Goal: Navigation & Orientation: Find specific page/section

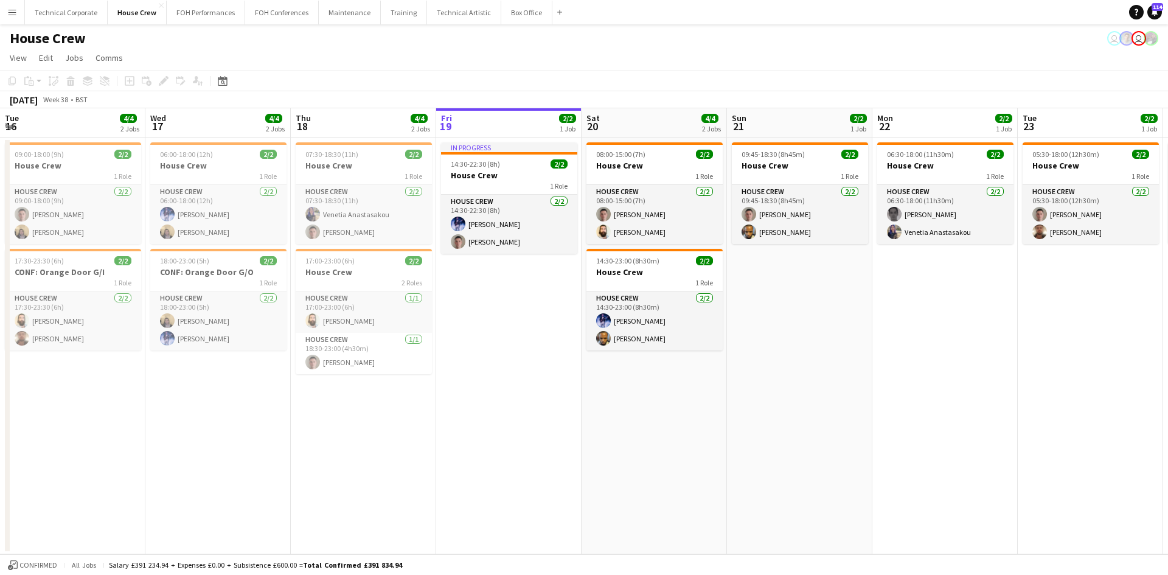
scroll to position [0, 291]
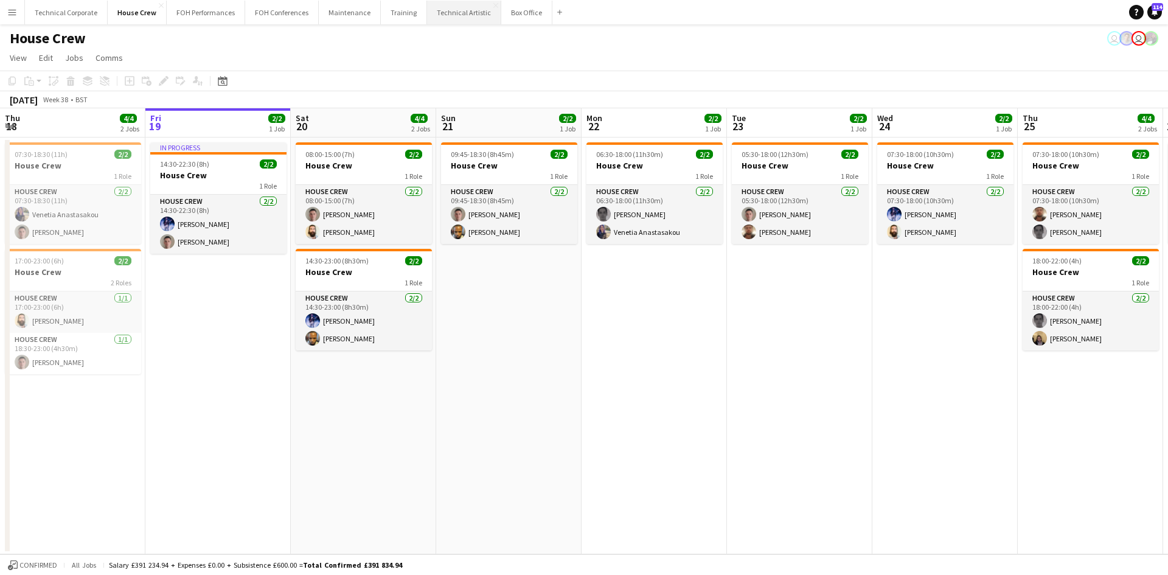
click at [438, 9] on button "Technical Artistic Close" at bounding box center [464, 13] width 74 height 24
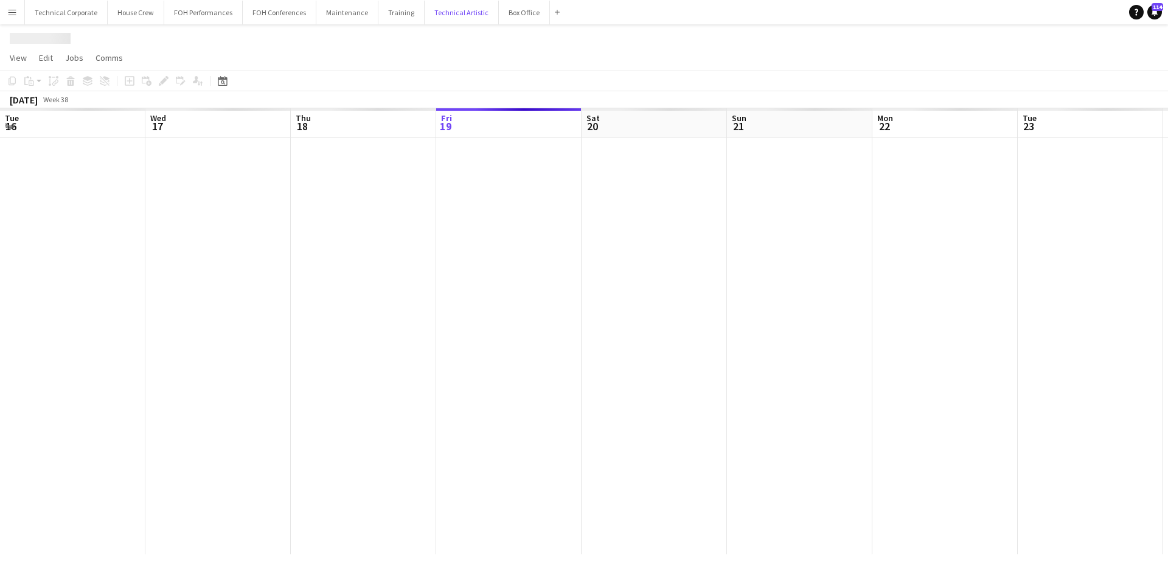
scroll to position [0, 291]
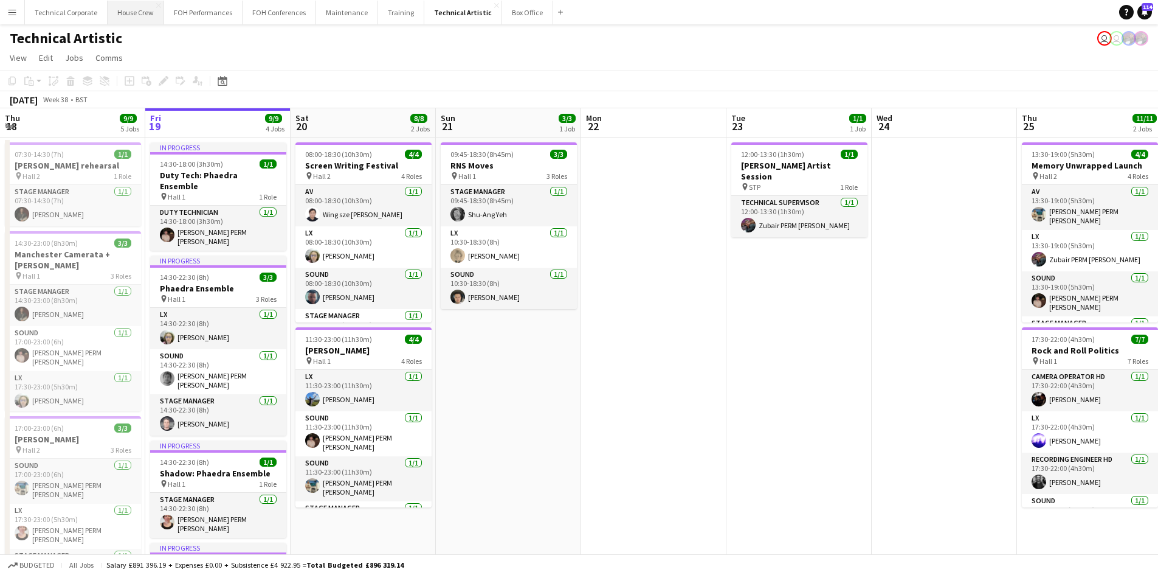
click at [122, 10] on button "House Crew Close" at bounding box center [136, 13] width 57 height 24
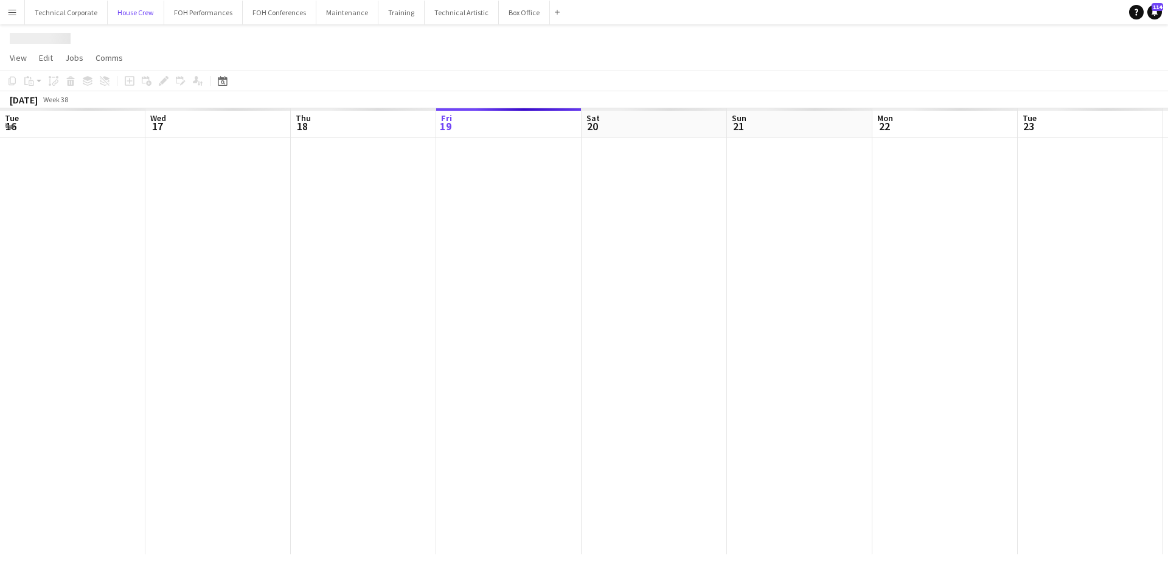
scroll to position [0, 291]
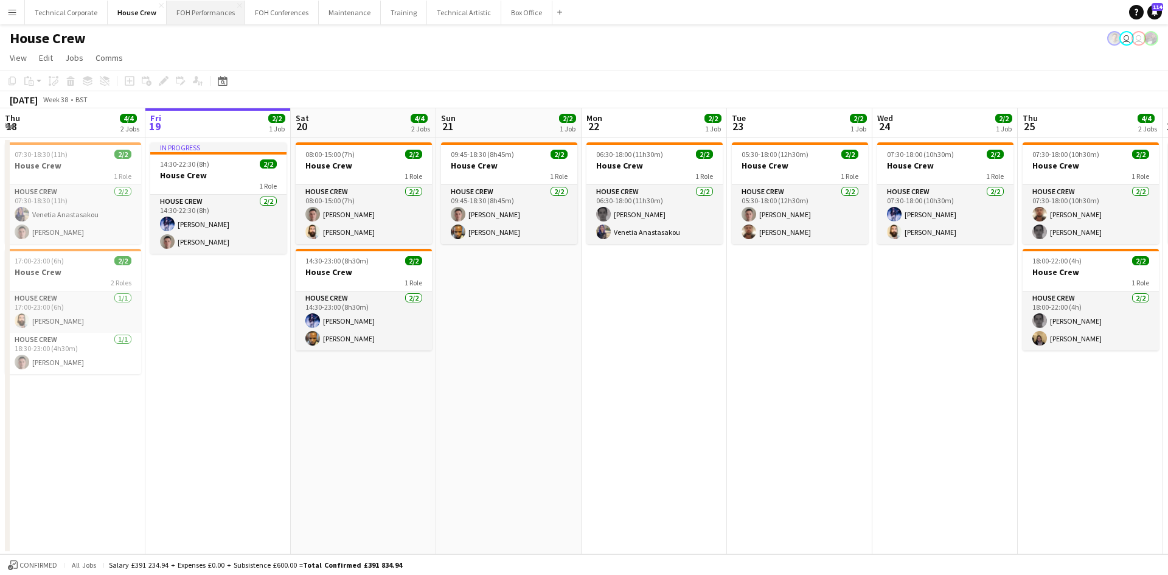
click at [189, 17] on button "FOH Performances Close" at bounding box center [206, 13] width 78 height 24
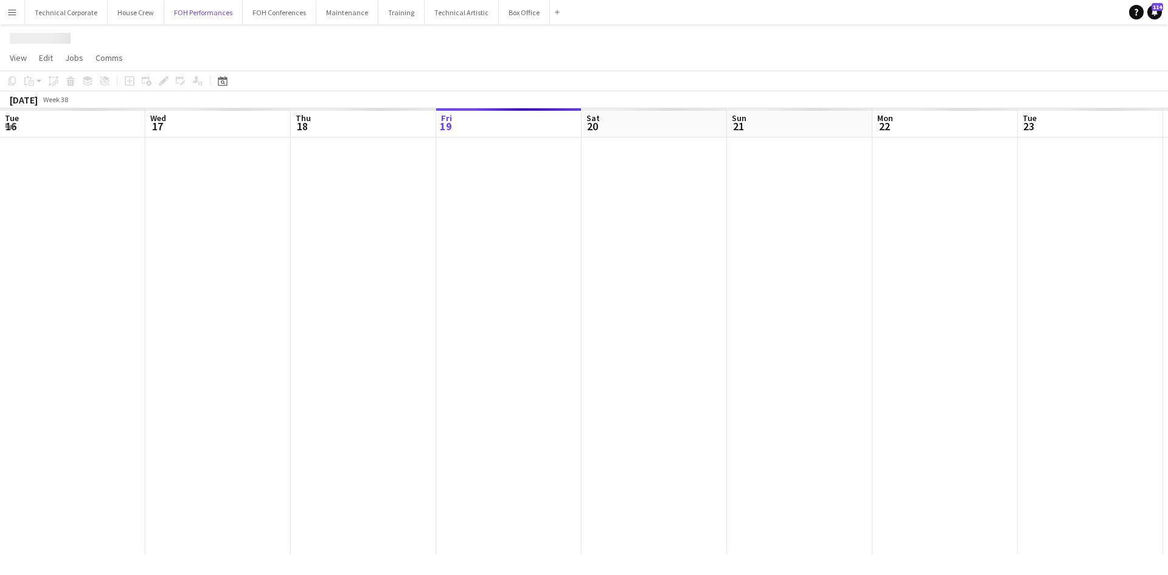
scroll to position [0, 291]
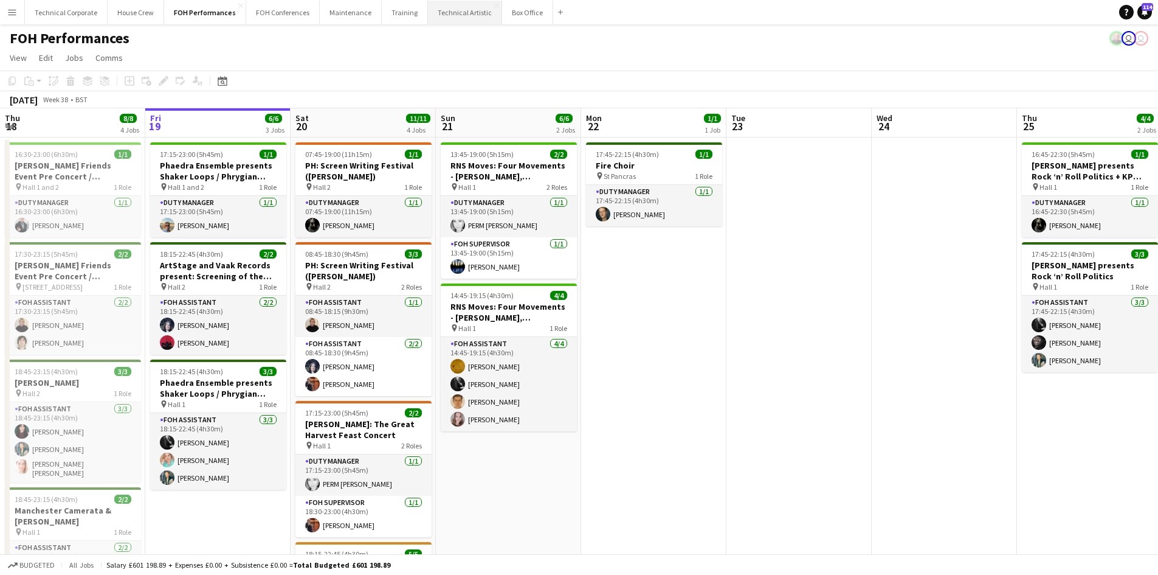
drag, startPoint x: 445, startPoint y: 13, endPoint x: 429, endPoint y: 22, distance: 17.7
click at [445, 13] on button "Technical Artistic Close" at bounding box center [465, 13] width 74 height 24
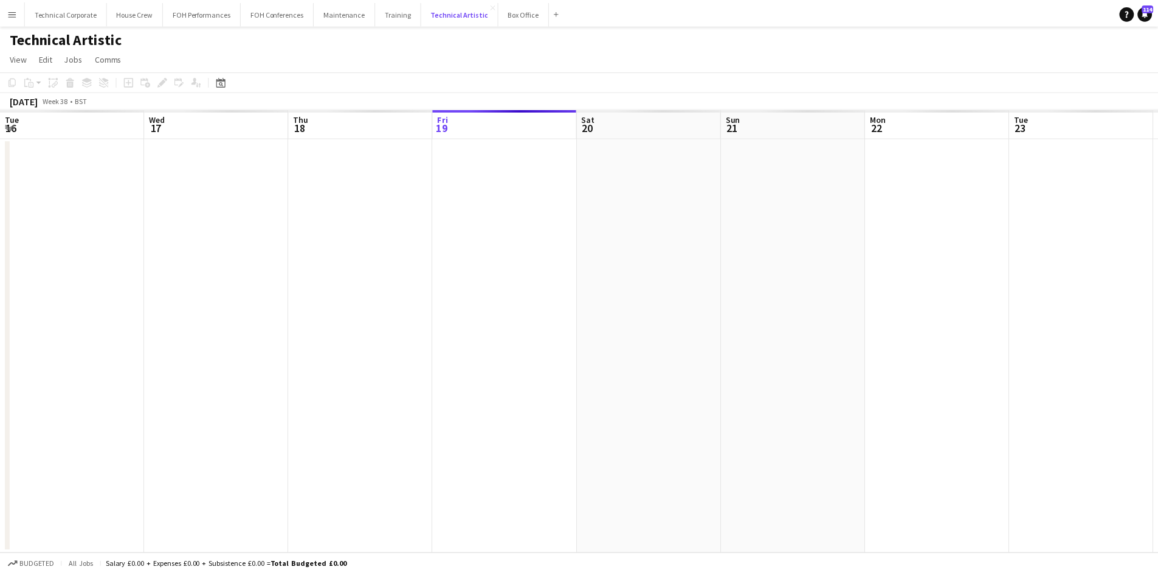
scroll to position [0, 291]
